Goal: Task Accomplishment & Management: Manage account settings

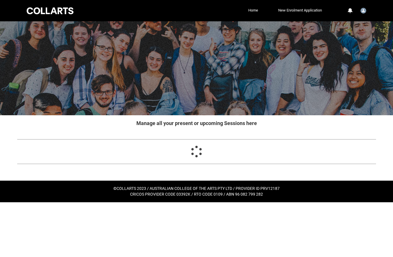
click at [251, 14] on link "Home" at bounding box center [253, 10] width 13 height 9
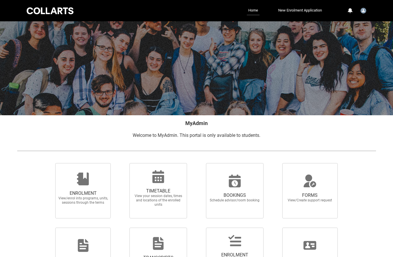
click at [164, 195] on span "View your session dates, times and locations of the enrolled units" at bounding box center [158, 200] width 51 height 13
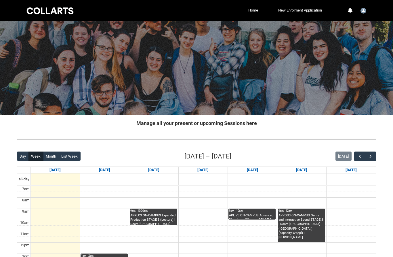
click at [252, 22] on div at bounding box center [196, 68] width 393 height 94
click at [251, 10] on link "Home" at bounding box center [253, 10] width 13 height 9
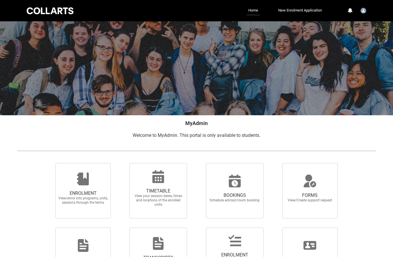
click at [85, 190] on span "ENROLMENT" at bounding box center [83, 193] width 51 height 6
click at [48, 163] on input "ENROLMENT View/enrol into programs, units, sessions through the terms" at bounding box center [48, 163] width 0 height 0
radio input "true"
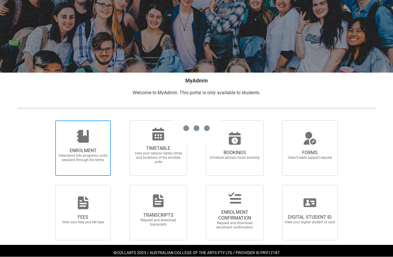
scroll to position [51, 0]
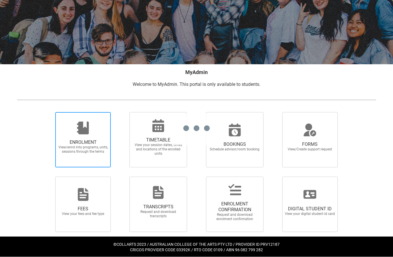
click at [83, 167] on div at bounding box center [202, 77] width 381 height 257
